Goal: Navigation & Orientation: Find specific page/section

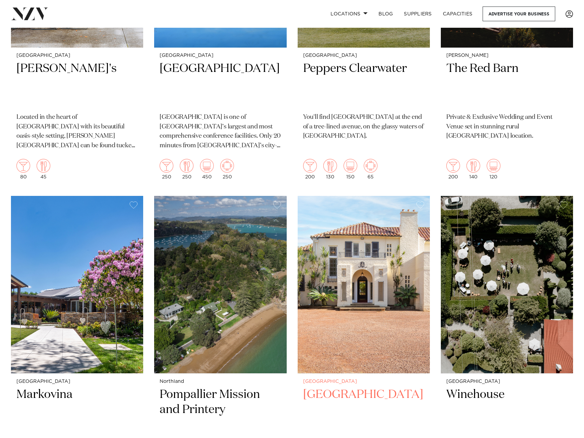
scroll to position [1714, 0]
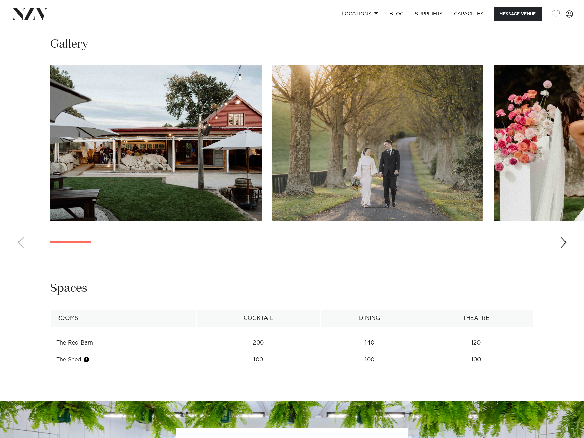
scroll to position [651, 0]
click at [563, 241] on div "Next slide" at bounding box center [563, 242] width 7 height 11
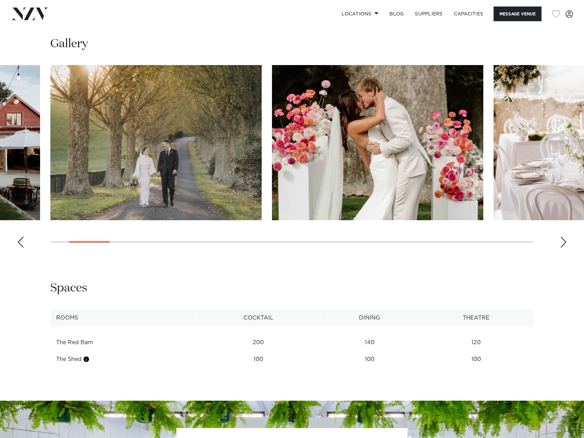
click at [564, 241] on div "Next slide" at bounding box center [563, 242] width 7 height 11
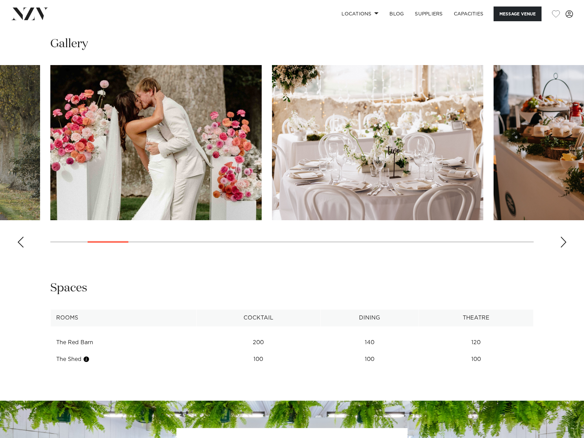
click at [564, 241] on div "Next slide" at bounding box center [563, 242] width 7 height 11
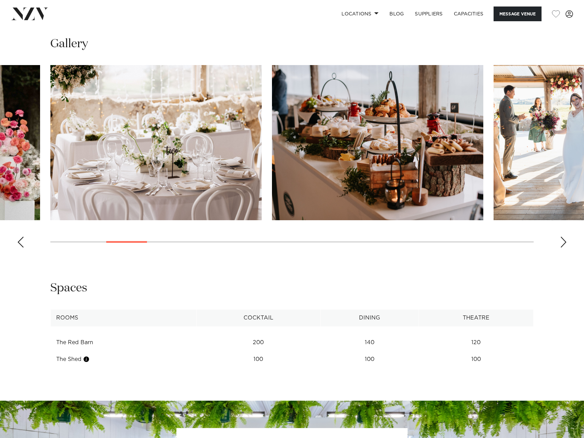
click at [564, 241] on div "Next slide" at bounding box center [563, 242] width 7 height 11
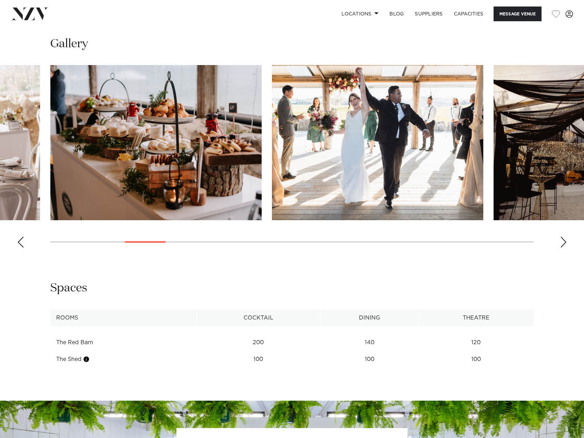
click at [564, 241] on div "Next slide" at bounding box center [563, 242] width 7 height 11
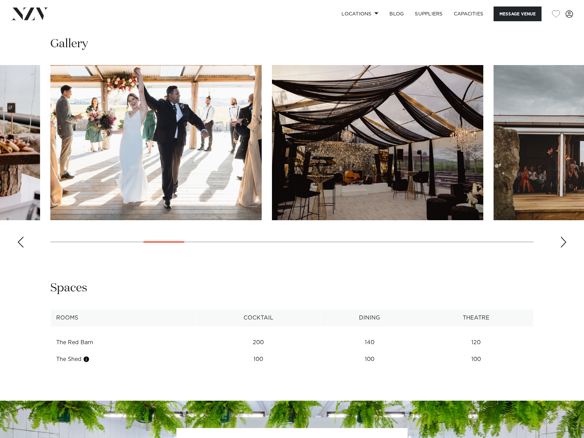
click at [564, 241] on div "Next slide" at bounding box center [563, 242] width 7 height 11
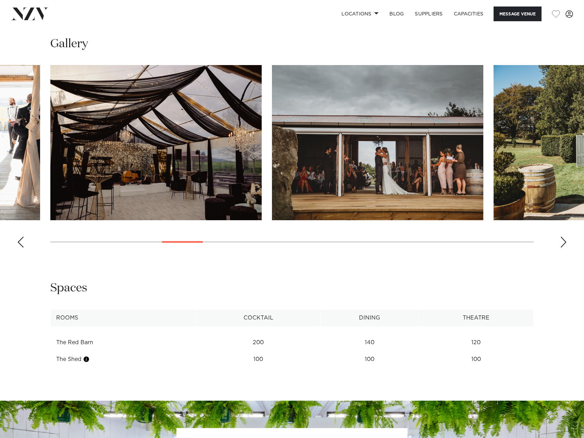
click at [564, 241] on div "Next slide" at bounding box center [563, 242] width 7 height 11
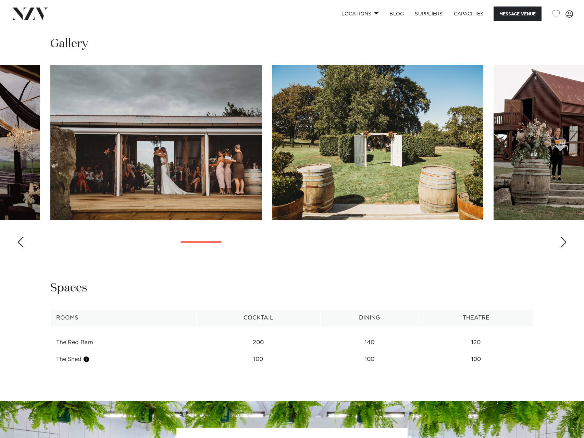
click at [564, 241] on div "Next slide" at bounding box center [563, 242] width 7 height 11
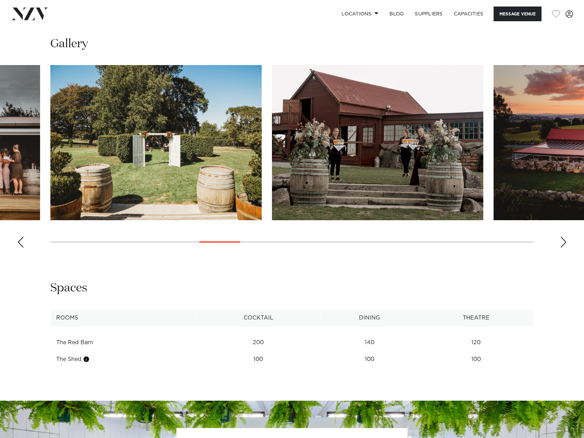
click at [564, 241] on div "Next slide" at bounding box center [563, 242] width 7 height 11
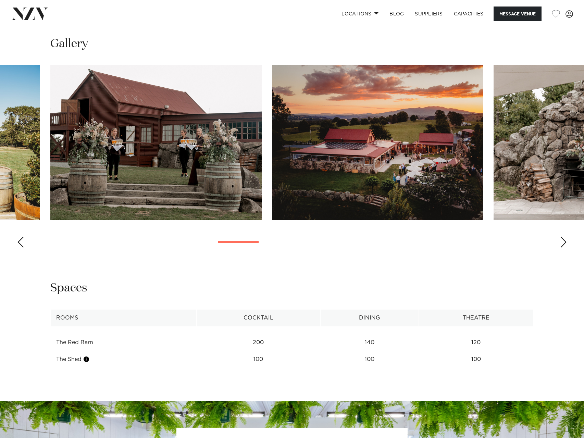
click at [564, 241] on div "Next slide" at bounding box center [563, 242] width 7 height 11
